Goal: Task Accomplishment & Management: Manage account settings

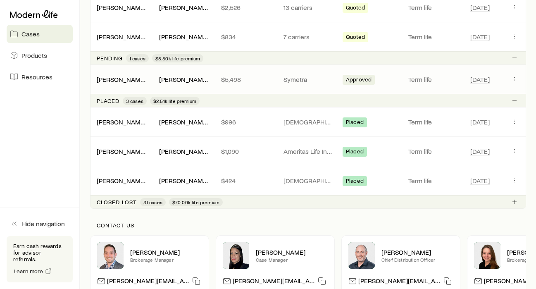
scroll to position [292, 0]
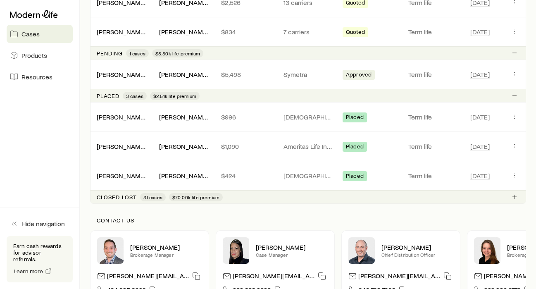
click at [144, 199] on span "31 cases" at bounding box center [153, 197] width 19 height 7
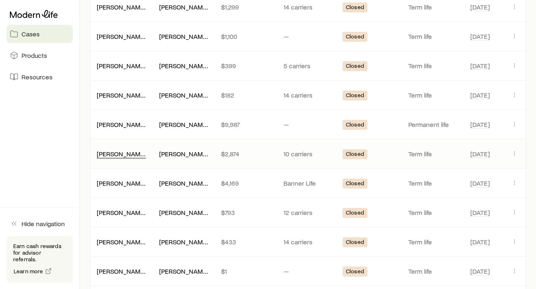
scroll to position [543, 0]
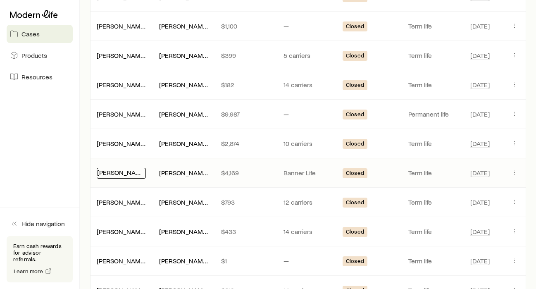
click at [120, 175] on link "[PERSON_NAME], Aaran" at bounding box center [131, 172] width 68 height 8
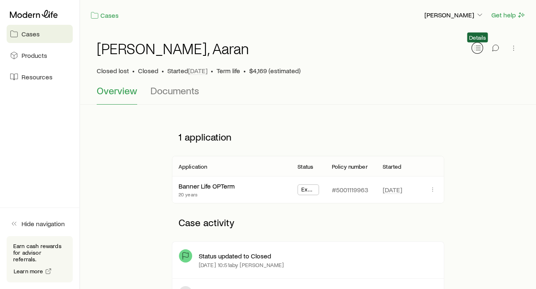
click at [475, 51] on icon "button" at bounding box center [478, 48] width 8 height 8
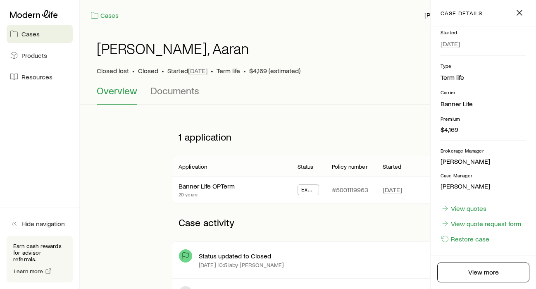
scroll to position [108, 0]
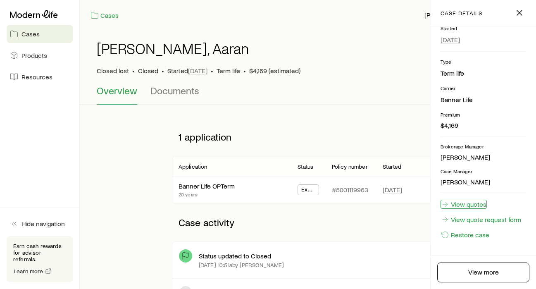
click at [445, 202] on link "View quotes" at bounding box center [464, 204] width 46 height 9
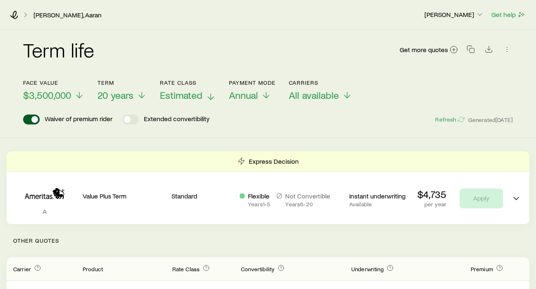
click at [180, 95] on span "Estimated" at bounding box center [181, 95] width 43 height 12
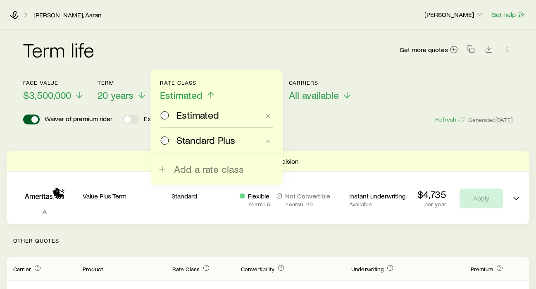
click at [381, 134] on div "Term life Get more quotes Face value $3,500,000 Term 20 years Rate Class Estima…" at bounding box center [268, 84] width 536 height 108
